Goal: Check status: Check status

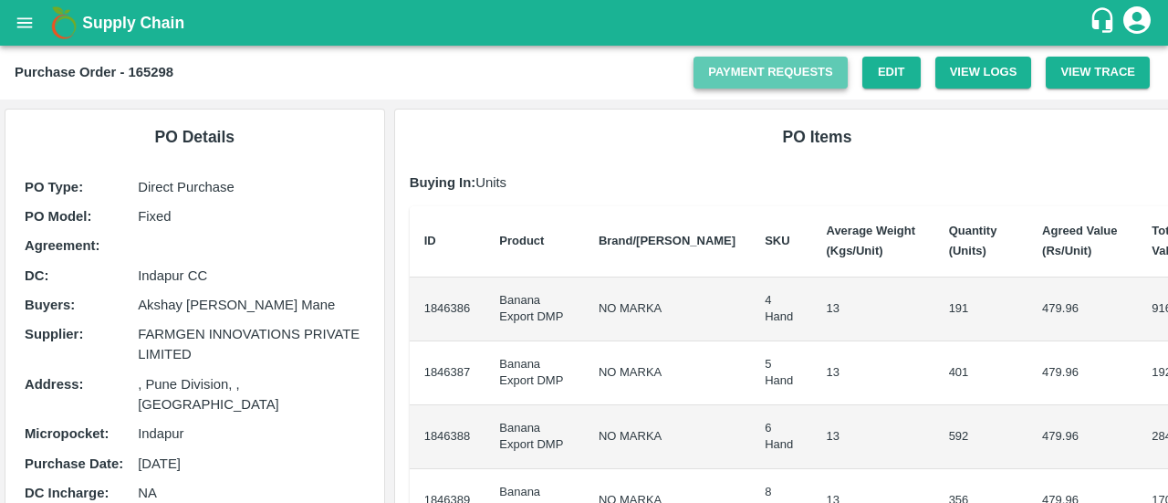
click at [794, 85] on link "Payment Requests" at bounding box center [770, 73] width 154 height 32
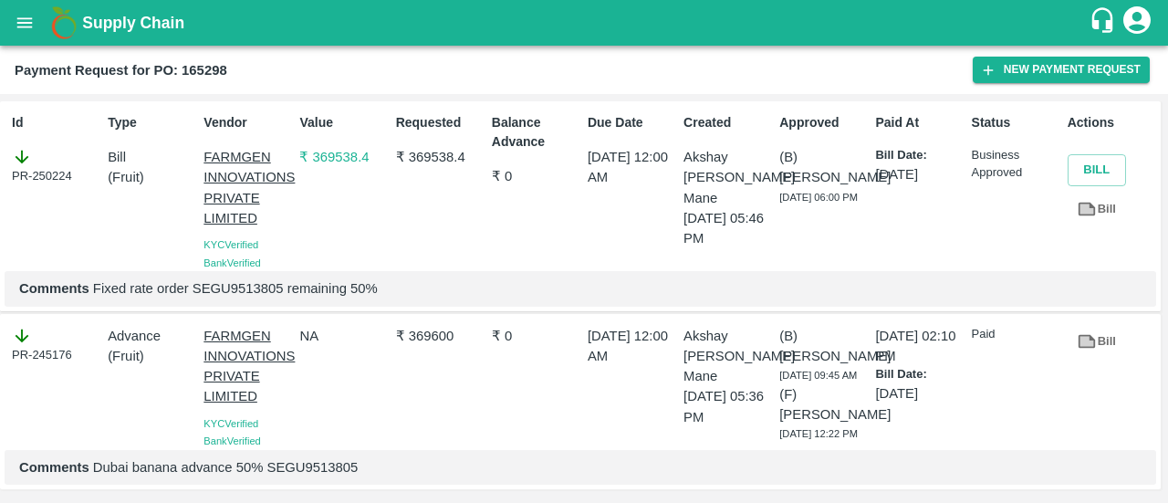
scroll to position [52, 0]
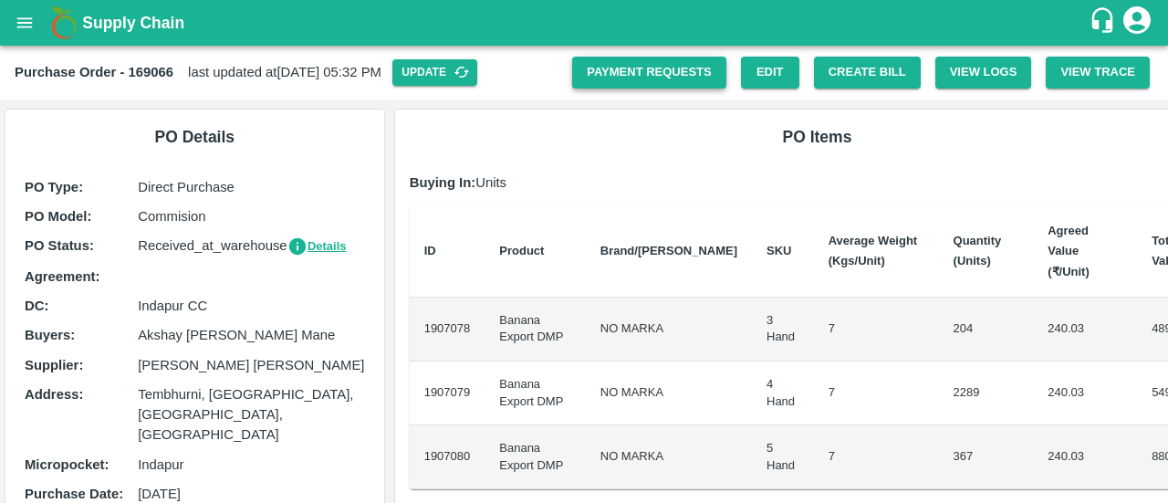
click at [693, 74] on link "Payment Requests" at bounding box center [649, 73] width 154 height 32
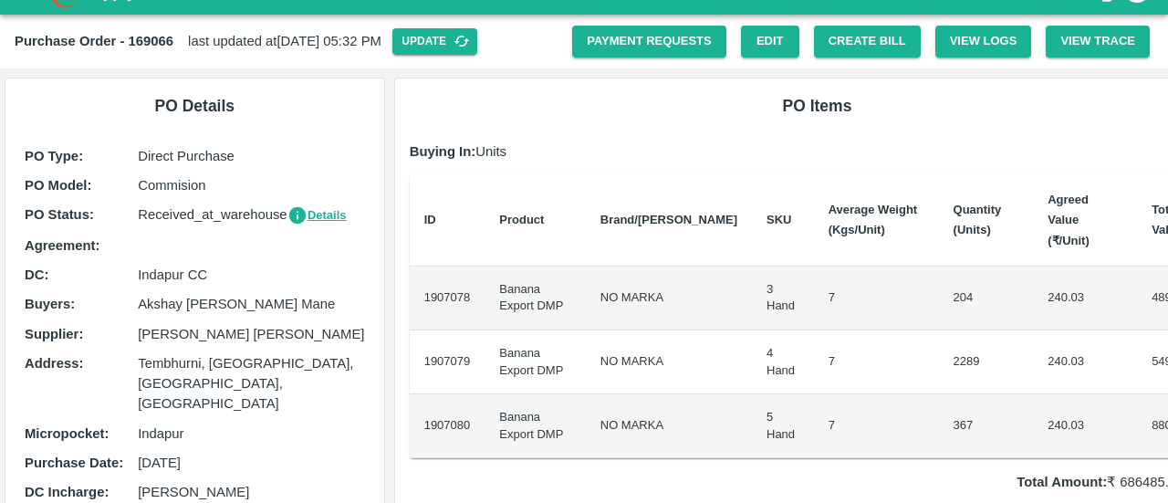
scroll to position [30, 0]
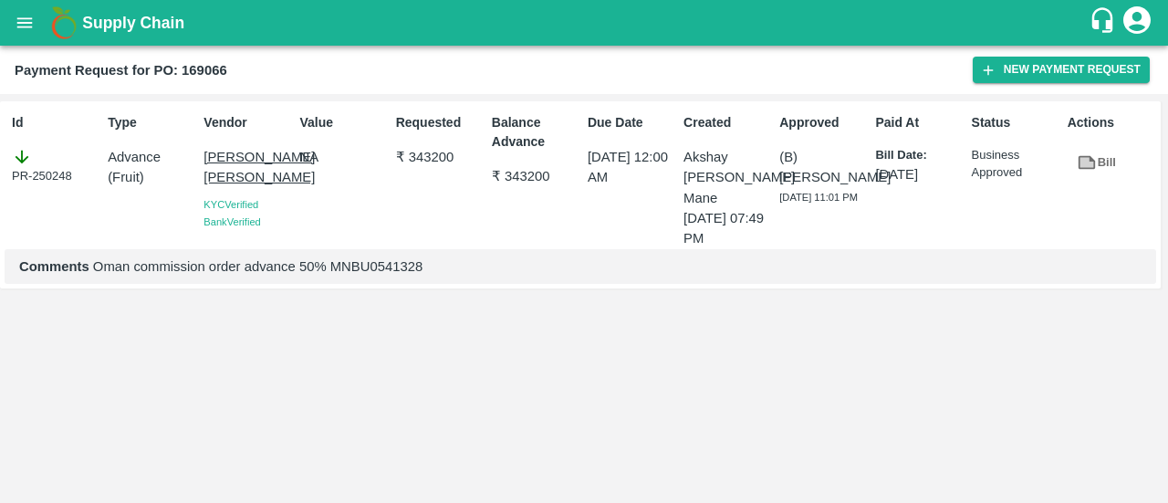
click at [445, 268] on p "Comments Oman commission order advance 50% MNBU0541328" at bounding box center [580, 266] width 1122 height 20
copy p "MNBU0541328"
